Goal: Information Seeking & Learning: Learn about a topic

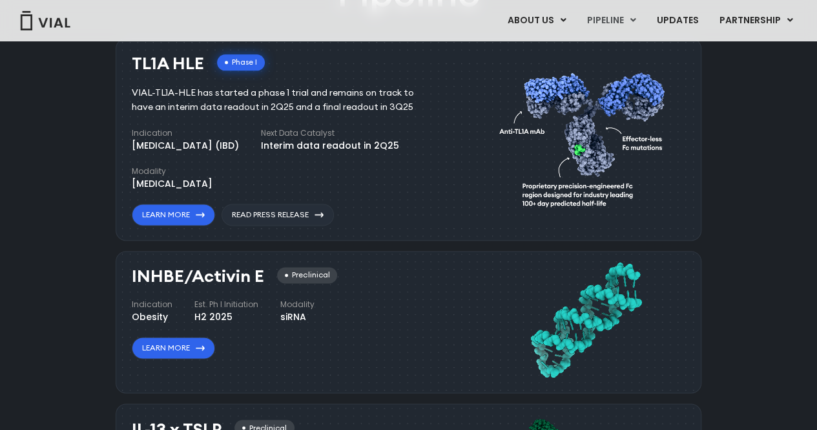
scroll to position [840, 0]
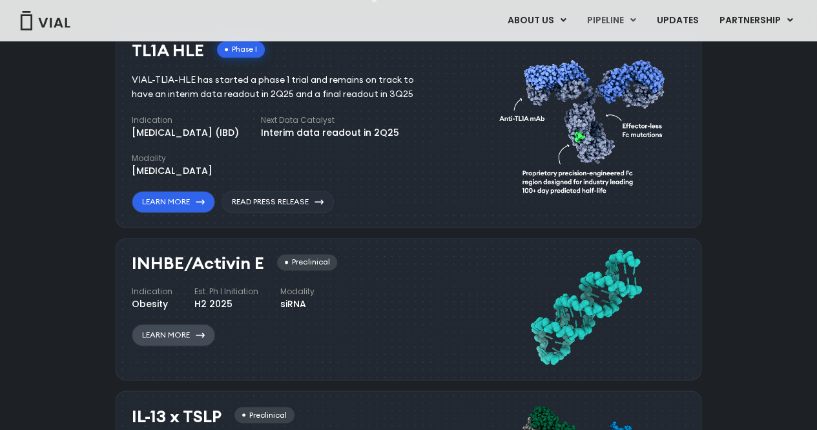
click at [169, 328] on link "Learn More" at bounding box center [173, 335] width 83 height 22
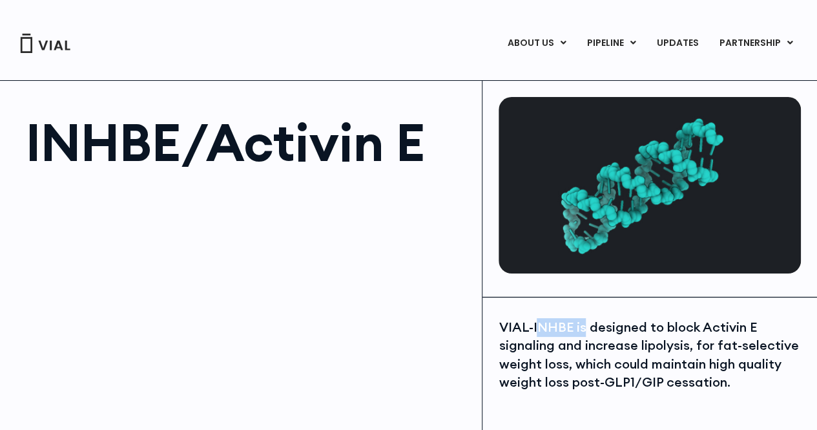
drag, startPoint x: 534, startPoint y: 326, endPoint x: 574, endPoint y: 333, distance: 40.6
click at [579, 334] on div "VIAL-INHBE is designed to block Activin E signaling and increase lipolysis, for…" at bounding box center [650, 355] width 302 height 74
click at [535, 325] on div "VIAL-INHBE is designed to block Activin E signaling and increase lipolysis, for…" at bounding box center [650, 355] width 302 height 74
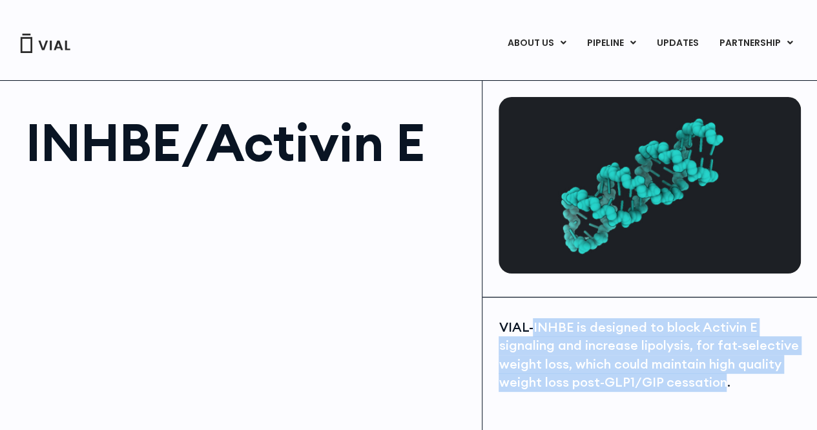
drag, startPoint x: 534, startPoint y: 328, endPoint x: 722, endPoint y: 384, distance: 196.8
click at [722, 384] on div "VIAL-INHBE is designed to block Activin E signaling and increase lipolysis, for…" at bounding box center [650, 355] width 302 height 74
copy div "INHBE is designed to block Activin E signaling and increase lipolysis, for fat-…"
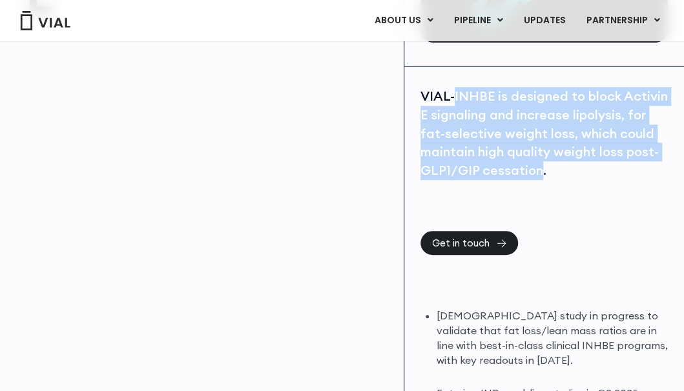
scroll to position [194, 0]
